Goal: Share content

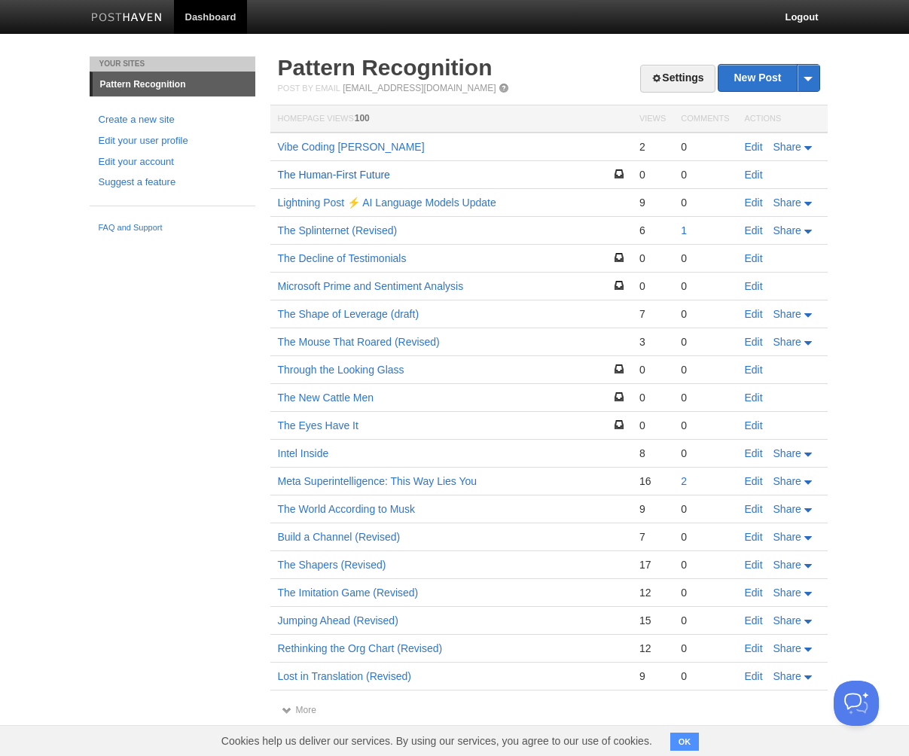
click at [329, 173] on link "The Human-First Future" at bounding box center [334, 175] width 112 height 12
click at [753, 175] on link "Edit" at bounding box center [754, 175] width 18 height 12
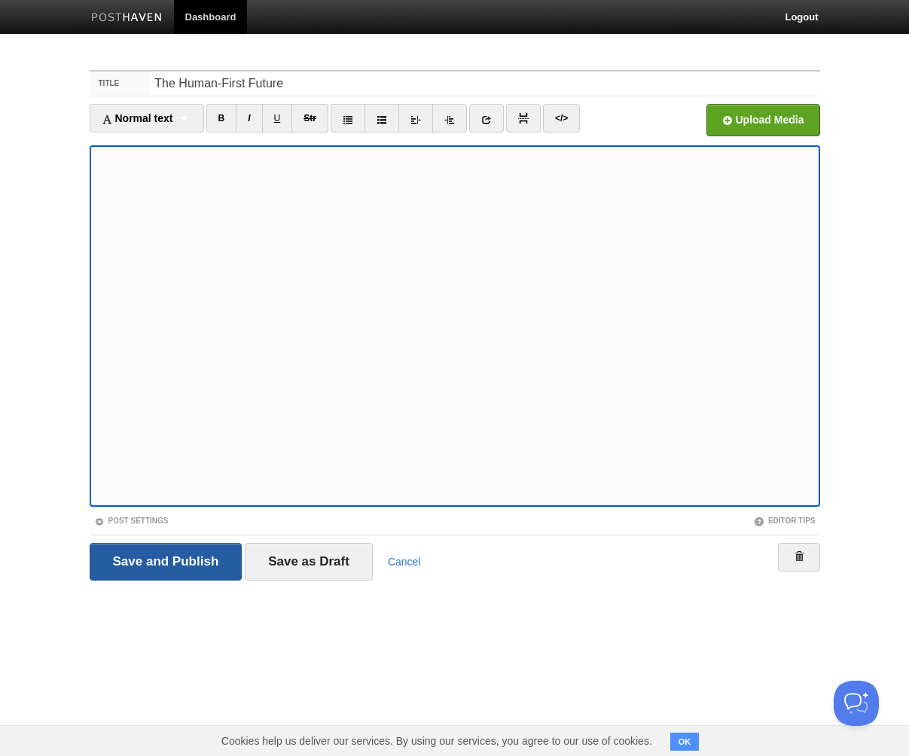
click at [176, 558] on input "Save and Publish" at bounding box center [166, 562] width 153 height 38
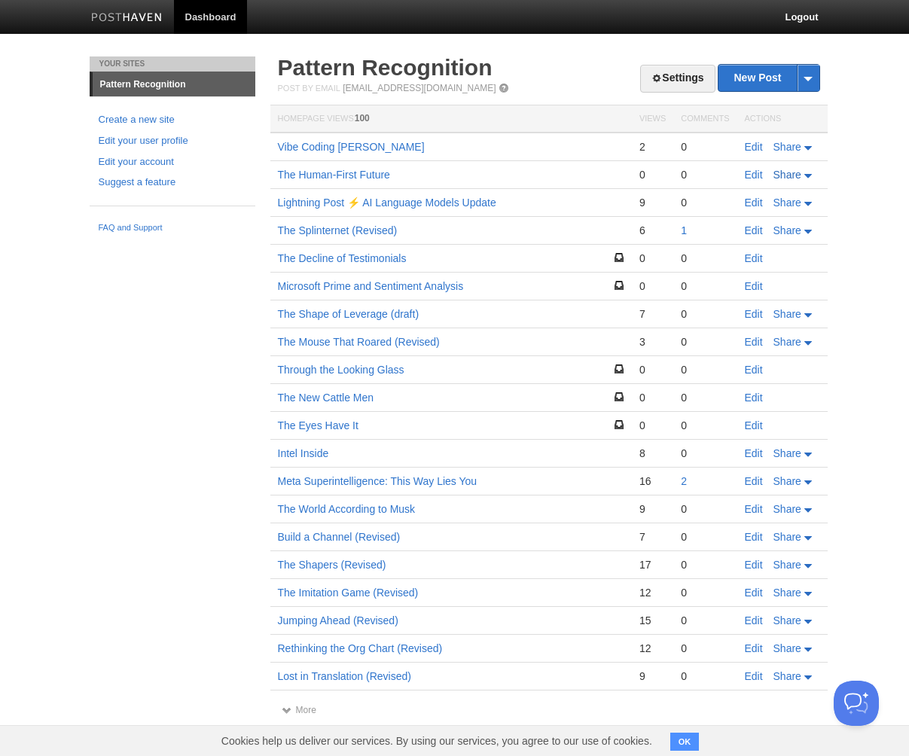
click at [798, 176] on span "Share" at bounding box center [788, 175] width 28 height 12
click at [758, 222] on span "Twitter" at bounding box center [755, 221] width 34 height 12
click at [592, 178] on td "The Human-First Future" at bounding box center [451, 175] width 362 height 28
click at [790, 176] on span "Share" at bounding box center [788, 175] width 28 height 12
click at [771, 243] on span "Facebook" at bounding box center [763, 243] width 50 height 12
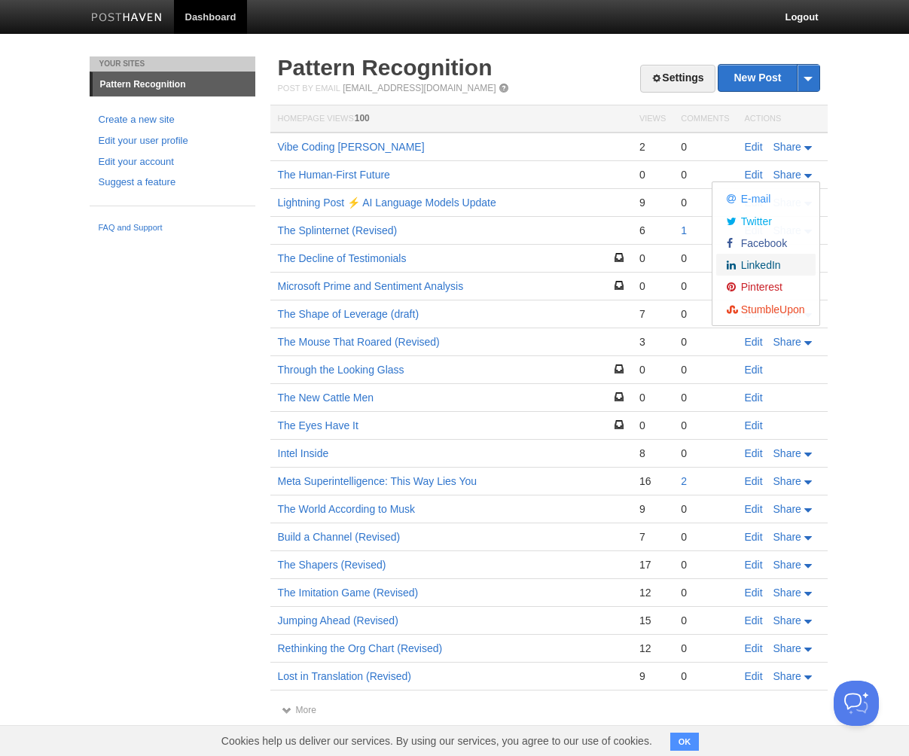
click at [761, 266] on span "LinkedIn" at bounding box center [759, 265] width 43 height 12
click at [228, 348] on div "Your Sites Pattern Recognition Create a new site Edit your user profile Edit yo…" at bounding box center [454, 401] width 753 height 689
click at [787, 204] on span "Share" at bounding box center [788, 203] width 28 height 12
click at [140, 353] on div "Your Sites Pattern Recognition Create a new site Edit your user profile Edit yo…" at bounding box center [454, 401] width 753 height 689
click at [318, 371] on link "Through the Looking Glass" at bounding box center [341, 370] width 127 height 12
